Goal: Information Seeking & Learning: Compare options

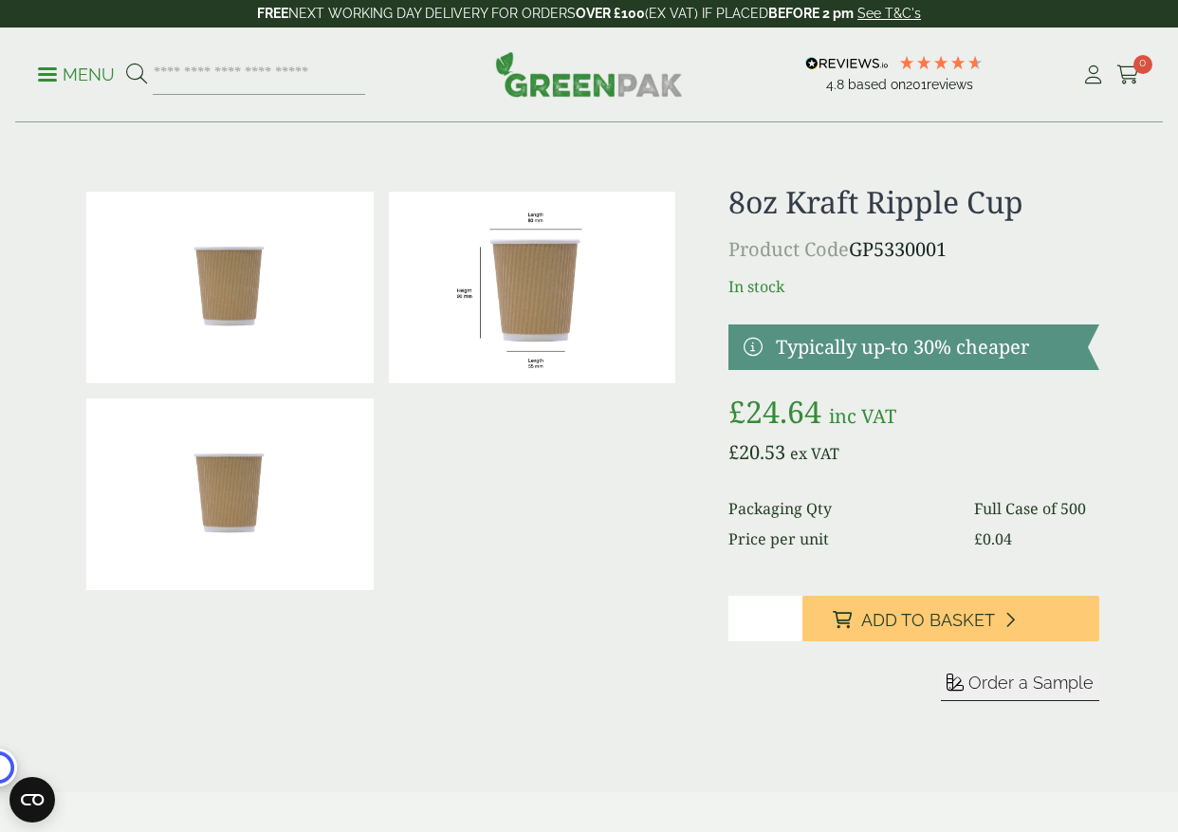
click at [49, 73] on span at bounding box center [47, 74] width 19 height 3
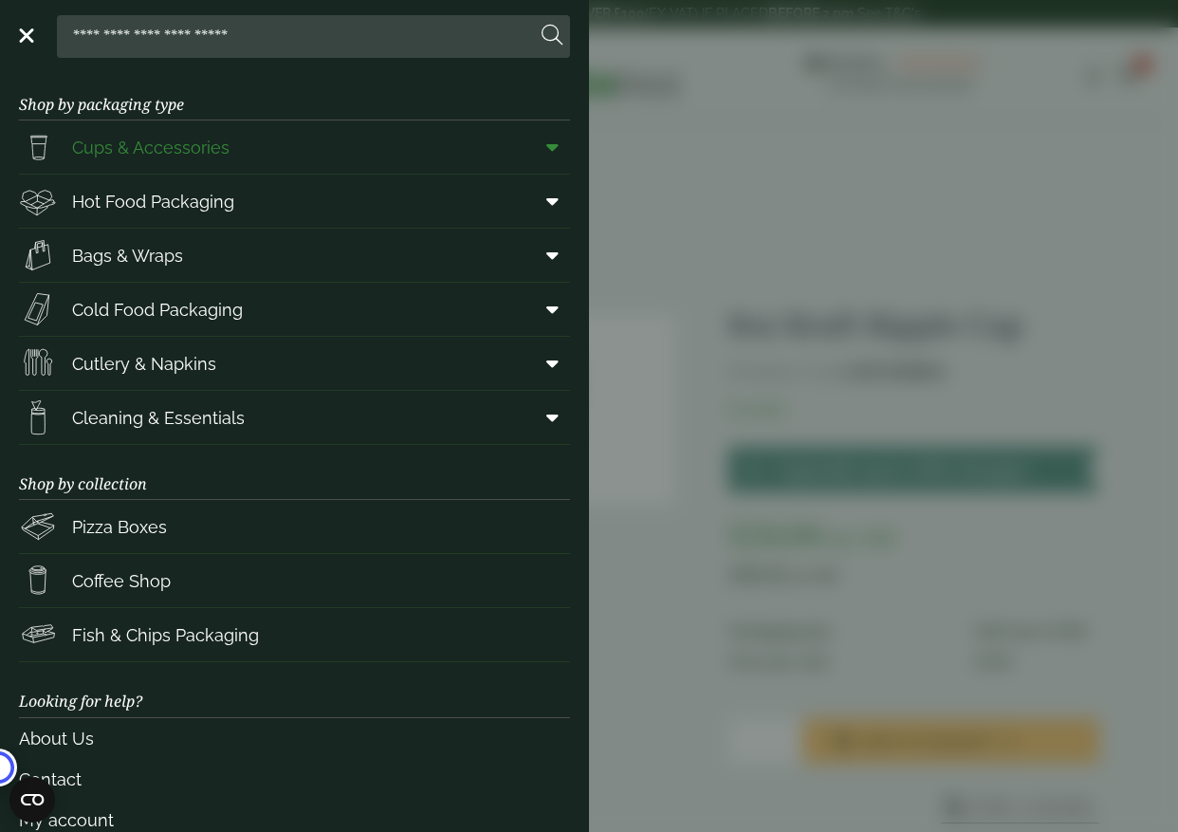
click at [447, 131] on link "Cups & Accessories" at bounding box center [294, 146] width 551 height 53
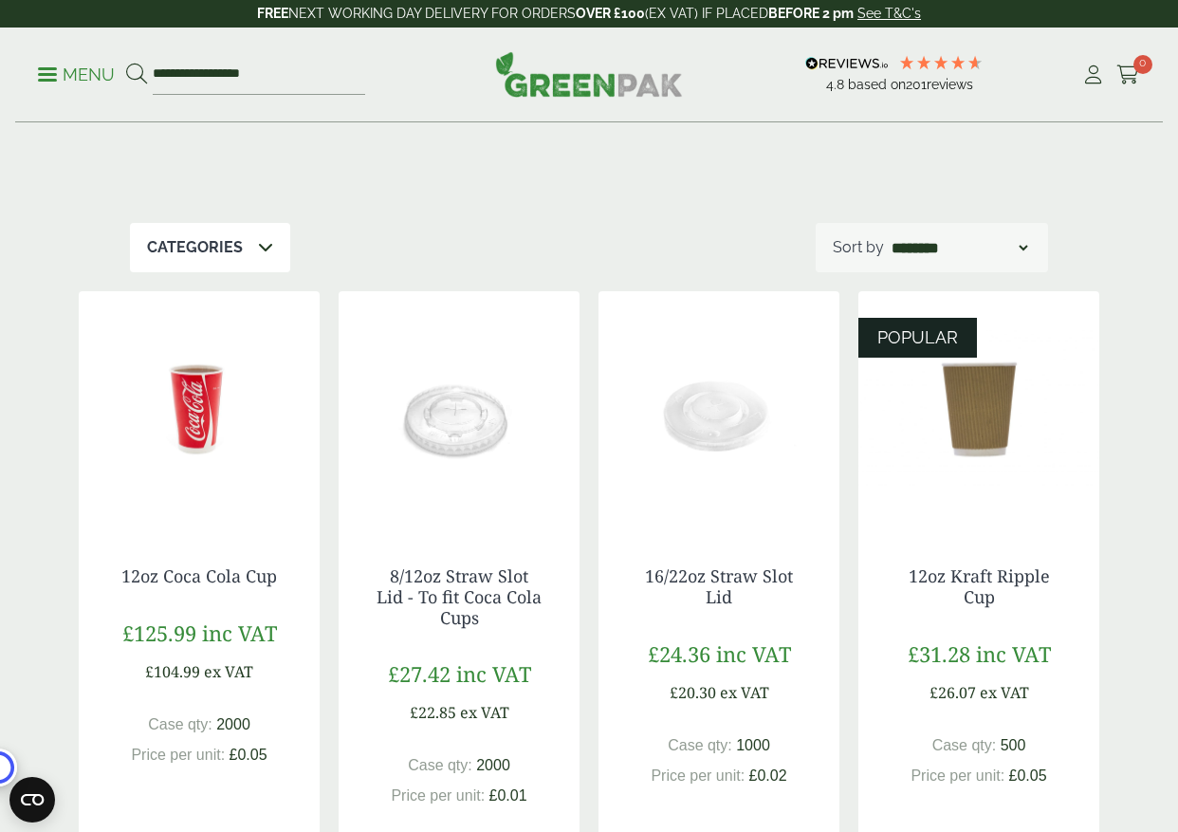
scroll to position [158, 0]
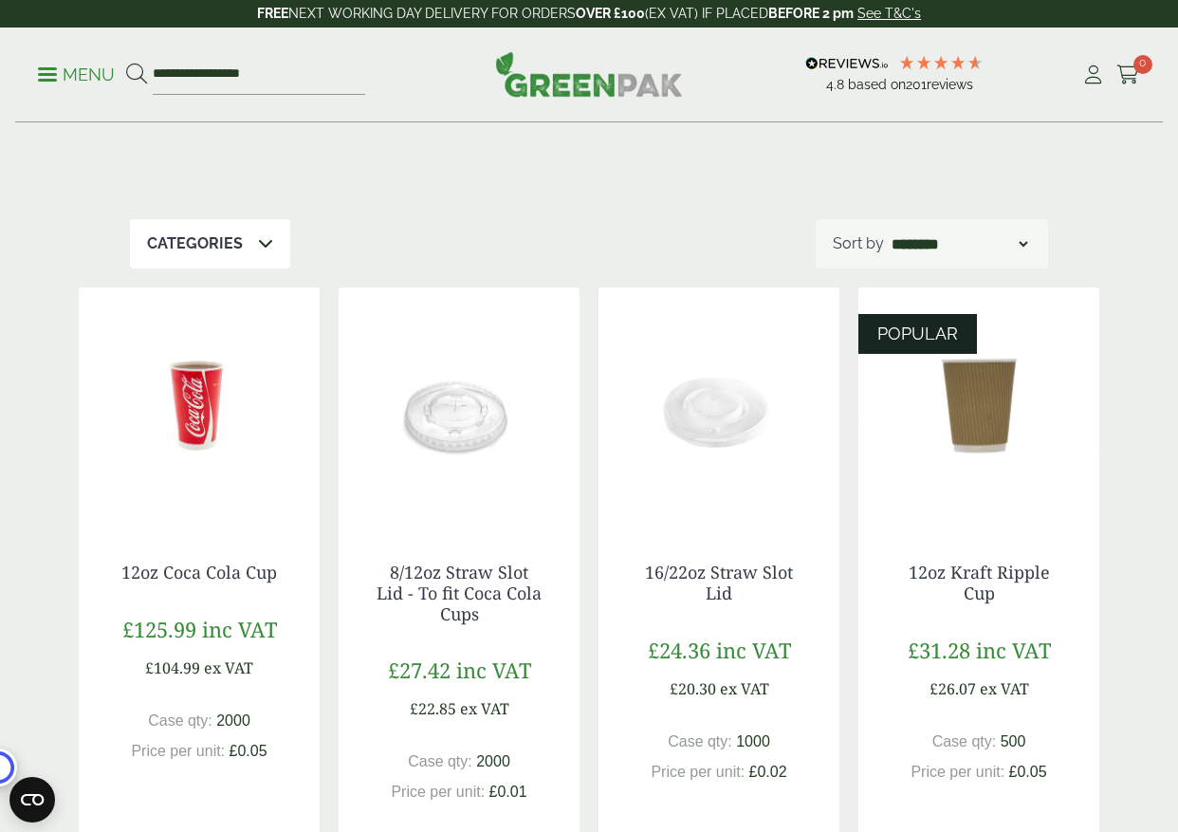
click at [976, 556] on div "Close dialog Sign up for the latest news and exclusive discounts. SIGN UP ******" at bounding box center [589, 416] width 1178 height 832
click at [975, 581] on link "12oz Kraft Ripple Cup" at bounding box center [979, 583] width 141 height 44
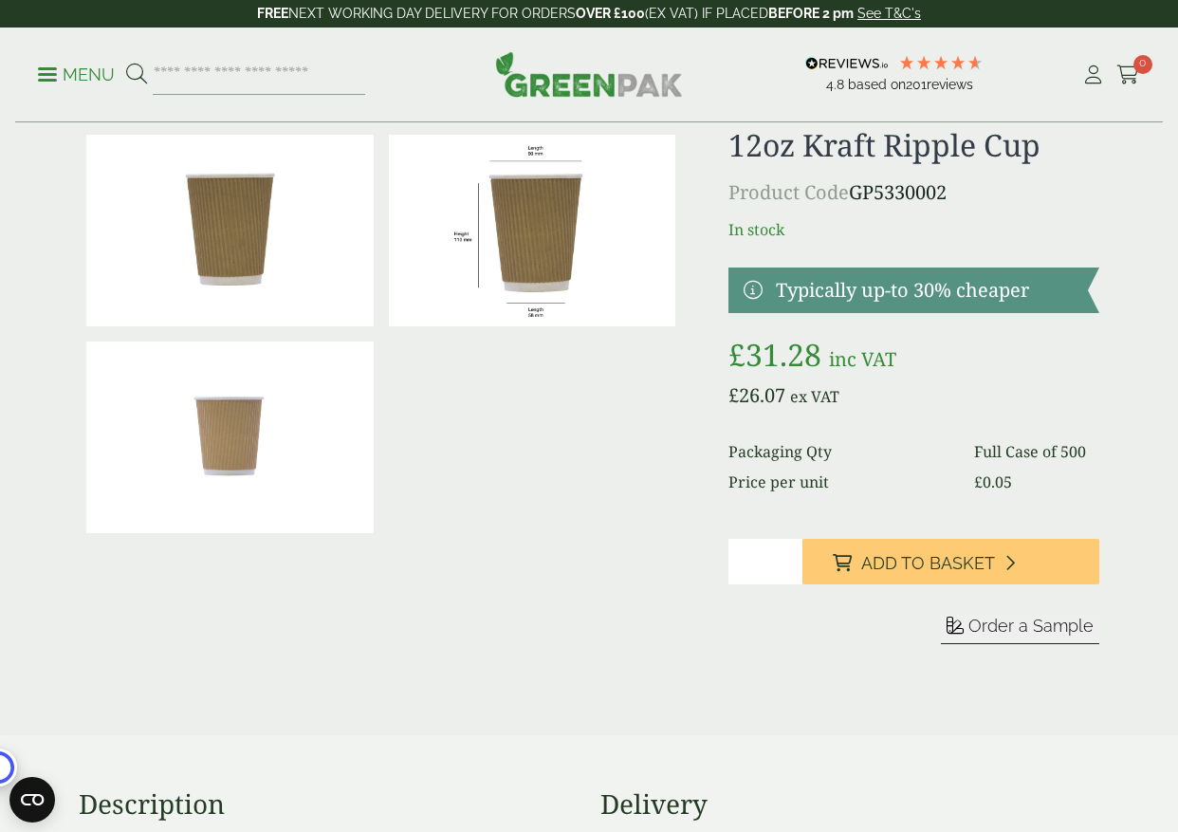
scroll to position [58, 0]
drag, startPoint x: 1015, startPoint y: 483, endPoint x: 966, endPoint y: 483, distance: 49.3
click at [966, 483] on dl "Packaging Qty Full Case of 500 Price per unit £ 0.05" at bounding box center [914, 465] width 371 height 53
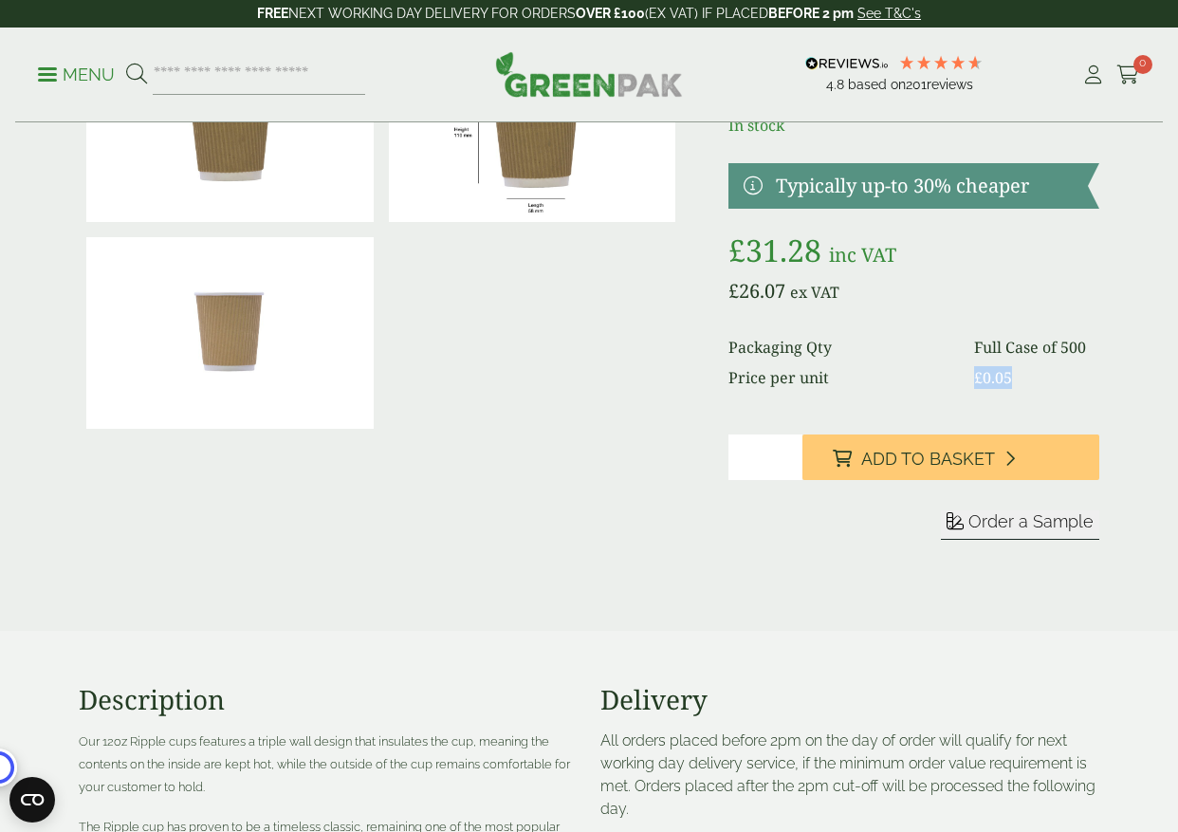
scroll to position [78, 0]
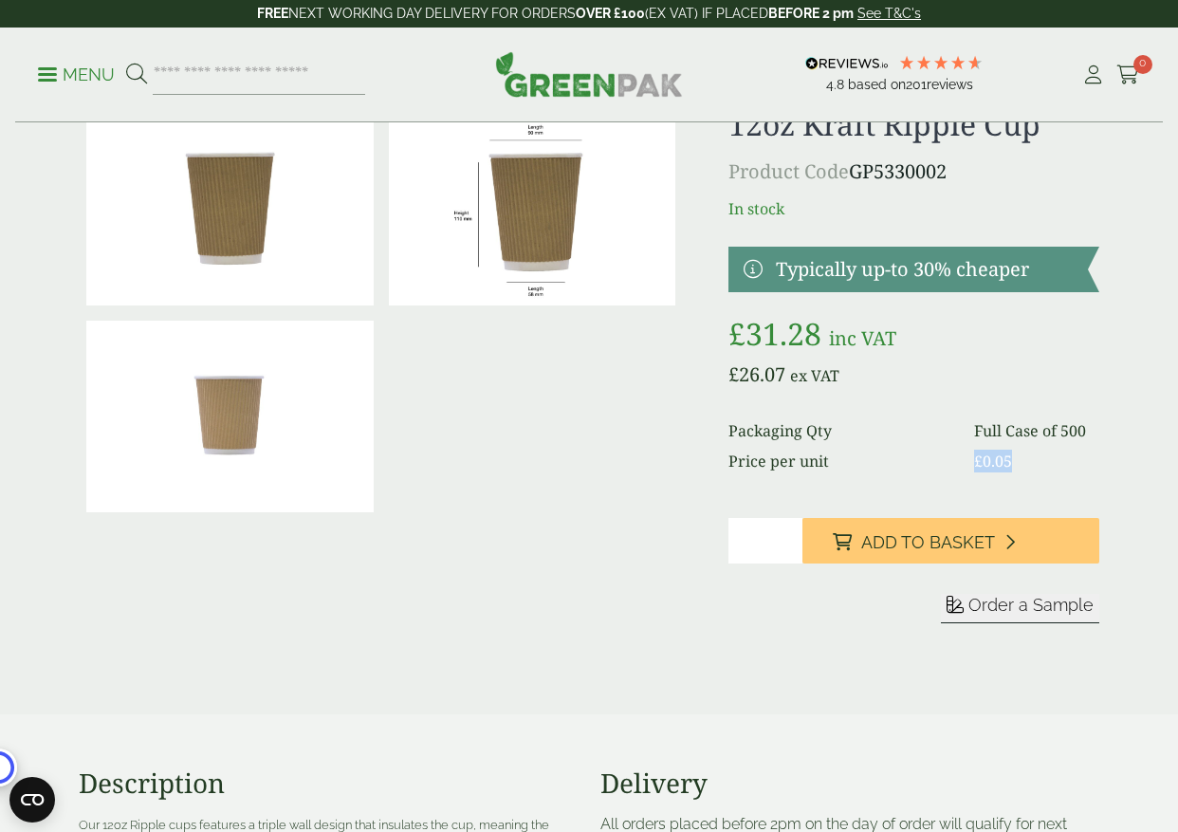
copy bdi "£ 0.05"
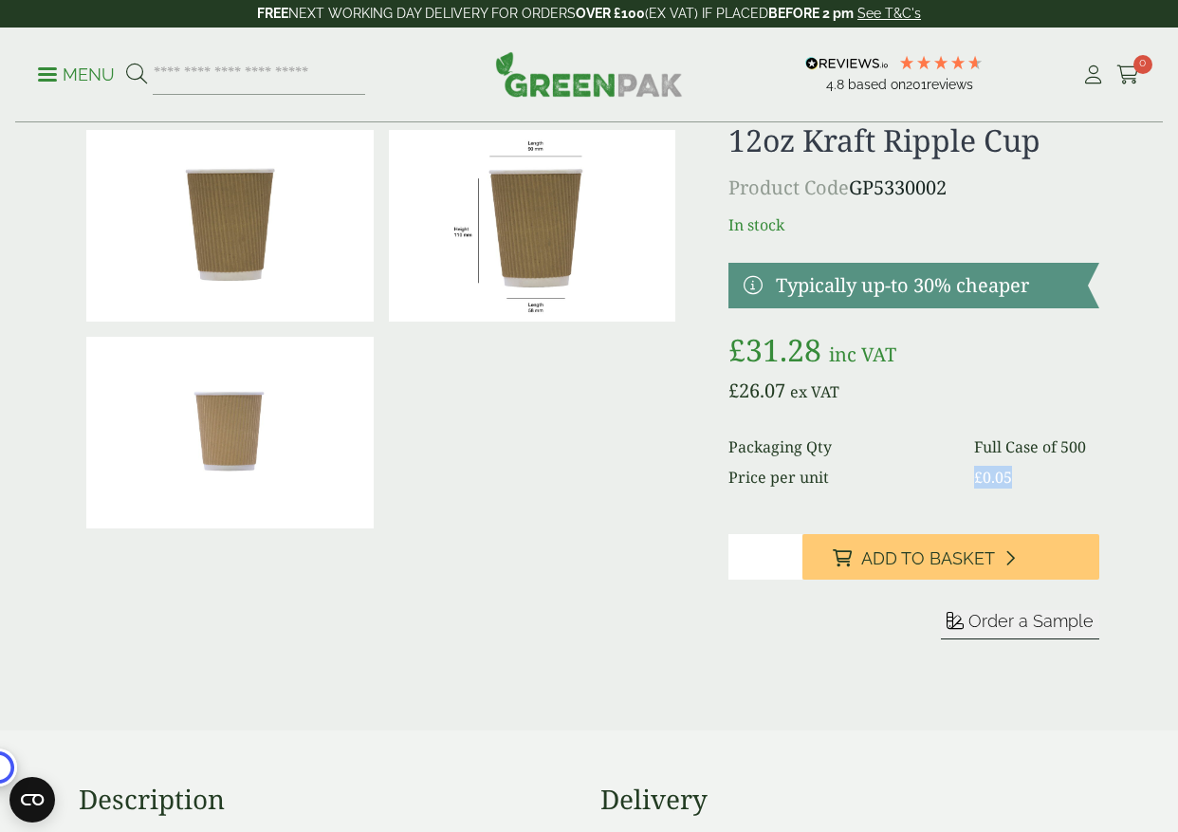
scroll to position [0, 0]
